Goal: Task Accomplishment & Management: Manage account settings

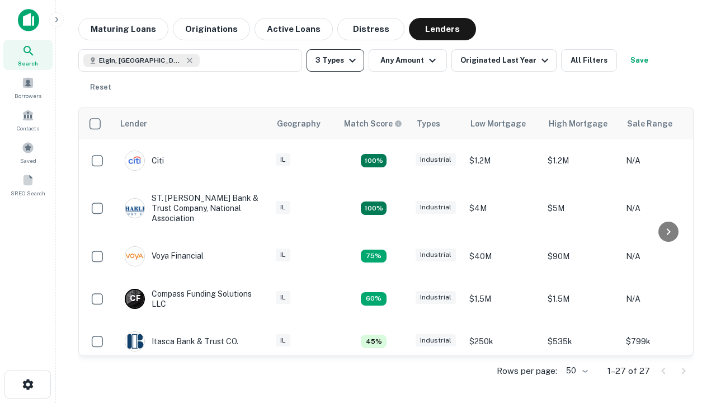
click at [335, 60] on button "3 Types" at bounding box center [336, 60] width 58 height 22
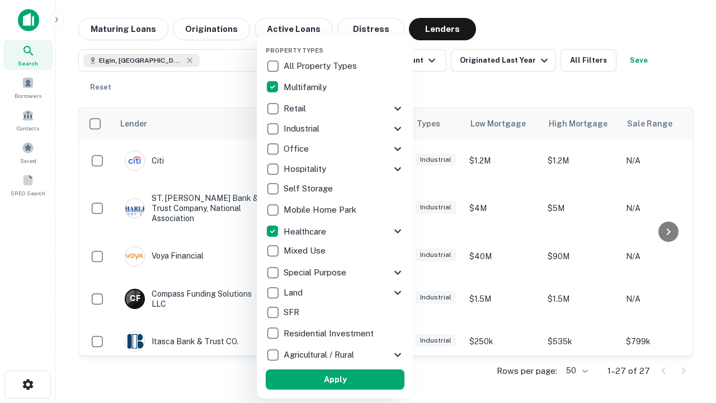
click at [335, 379] on button "Apply" at bounding box center [335, 379] width 139 height 20
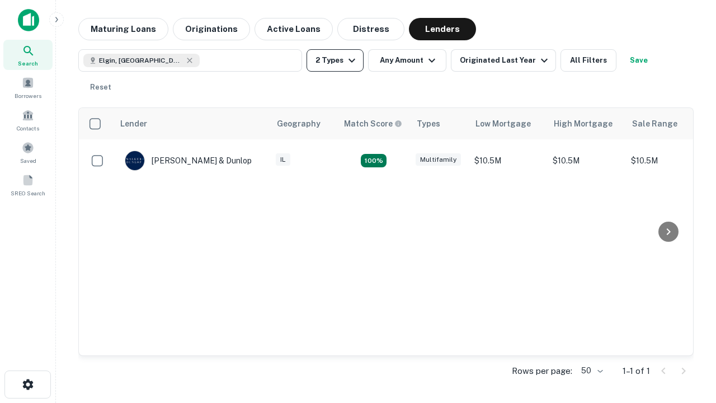
click at [335, 60] on button "2 Types" at bounding box center [335, 60] width 57 height 22
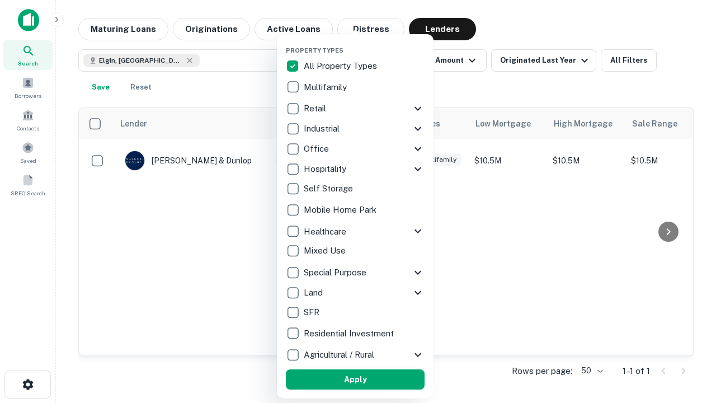
click at [355, 379] on button "Apply" at bounding box center [355, 379] width 139 height 20
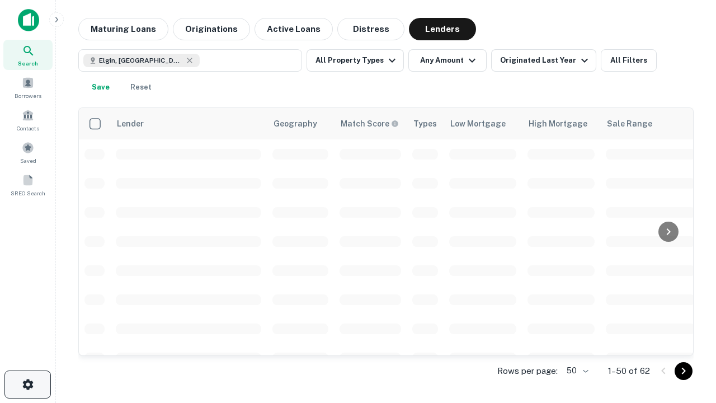
click at [27, 384] on icon "button" at bounding box center [27, 384] width 13 height 13
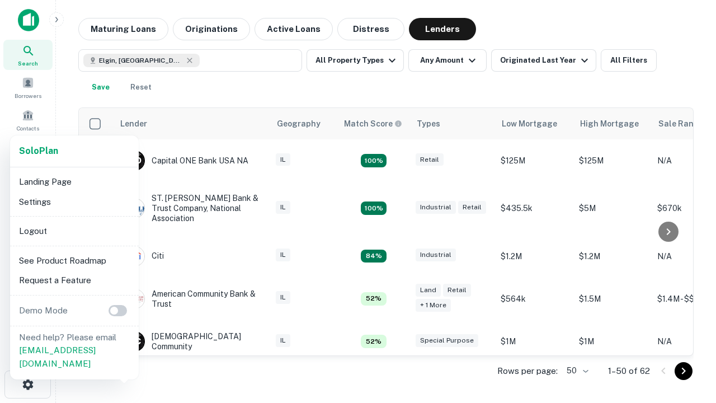
click at [74, 231] on li "Logout" at bounding box center [75, 231] width 120 height 20
